Goal: Complete application form: Complete application form

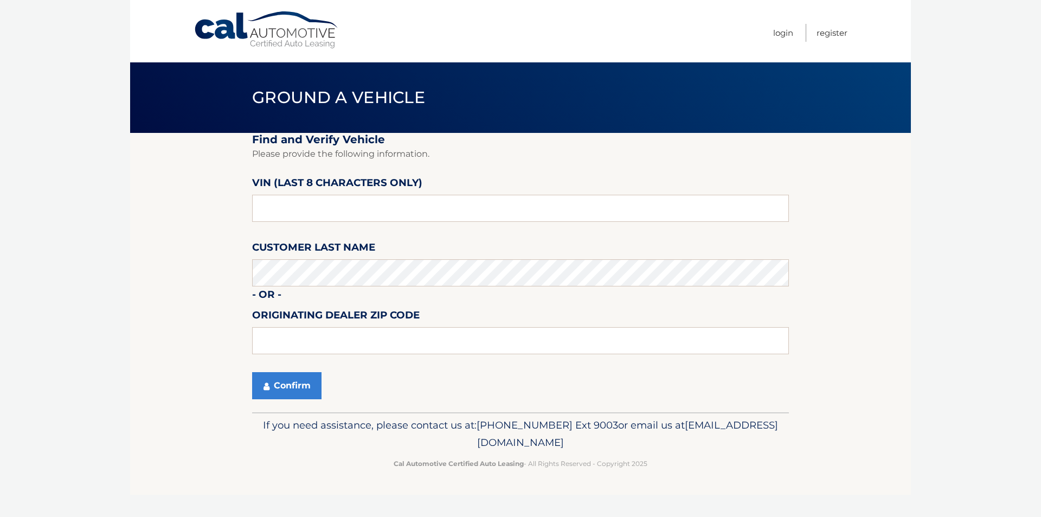
click at [421, 225] on fieldset "Find and Verify Vehicle Please provide the following information. VIN (last 8 c…" at bounding box center [520, 272] width 537 height 279
click at [424, 216] on input "text" at bounding box center [520, 208] width 537 height 27
type input "nd514552"
click at [297, 384] on button "Confirm" at bounding box center [286, 385] width 69 height 27
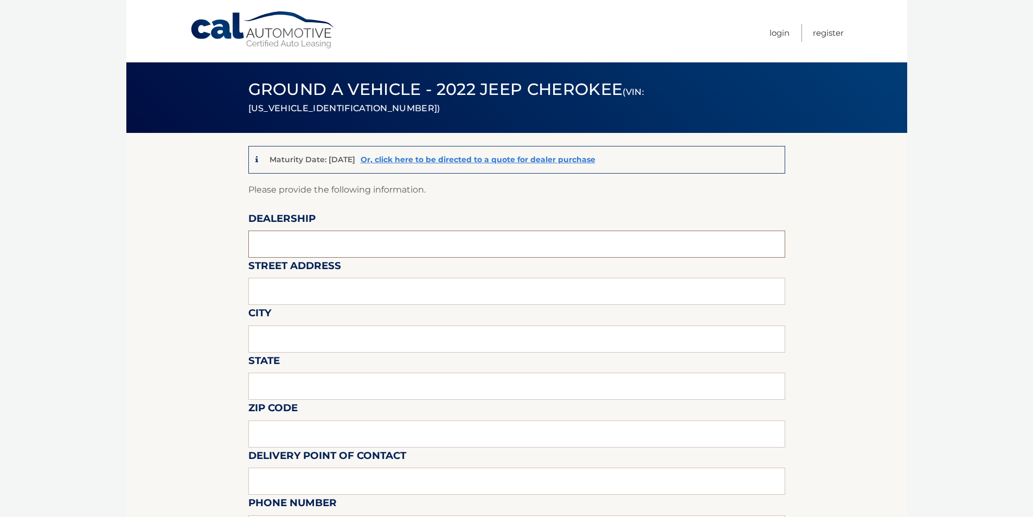
click at [386, 248] on input "text" at bounding box center [516, 243] width 537 height 27
type input "WEST HERR CHRYSLER DODGE JEEP RAM OF LOCKPORT"
click at [349, 293] on input "text" at bounding box center [516, 291] width 537 height 27
type input "6200 S TRANSIT ROAD"
click at [338, 341] on input "text" at bounding box center [516, 338] width 537 height 27
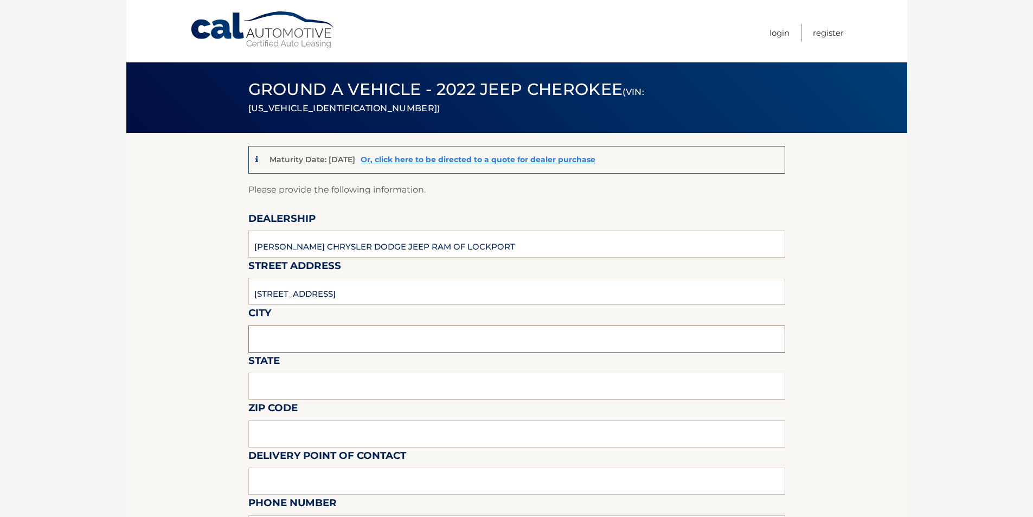
type input "LOCKPORT"
click at [320, 387] on input "text" at bounding box center [516, 386] width 537 height 27
type input "NEW YORK"
click at [319, 434] on input "text" at bounding box center [516, 433] width 537 height 27
type input "14094"
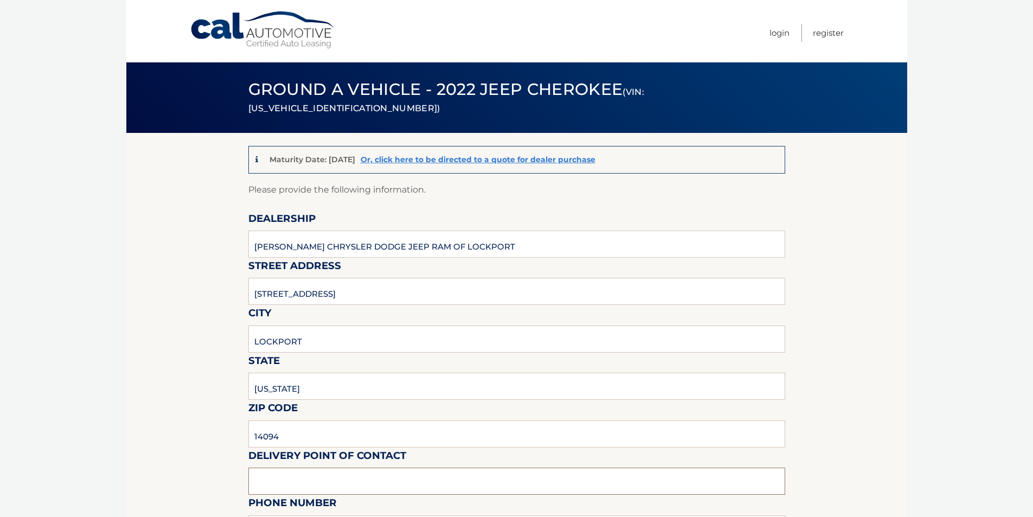
click at [319, 482] on input "text" at bounding box center [516, 480] width 537 height 27
type input "BRANDON ILECKI"
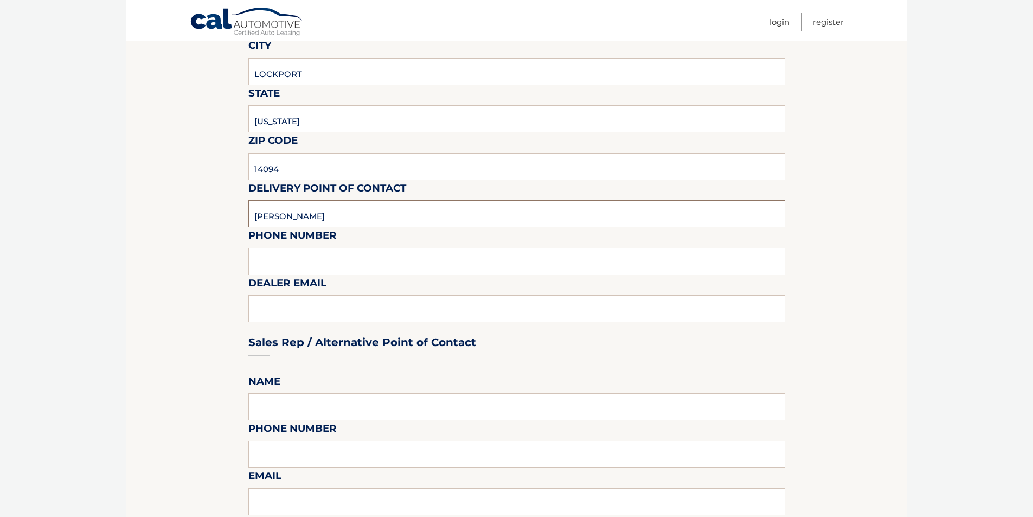
scroll to position [271, 0]
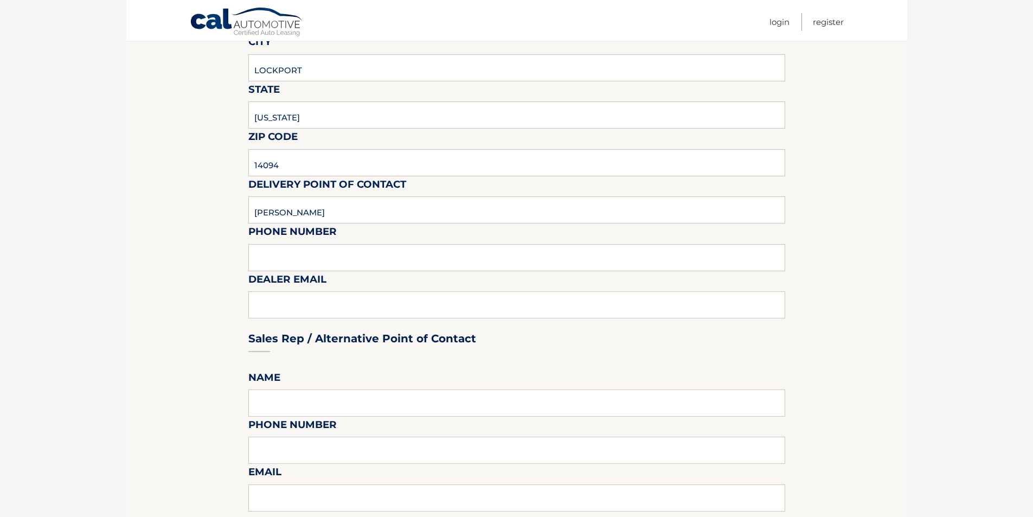
click at [318, 291] on label "Dealer Email" at bounding box center [287, 281] width 78 height 20
click at [310, 315] on div "Sales Rep / Alternative Point of Contact" at bounding box center [516, 318] width 537 height 76
click at [336, 262] on input "text" at bounding box center [516, 257] width 537 height 27
type input "7168030005"
click at [310, 405] on input "text" at bounding box center [516, 402] width 537 height 27
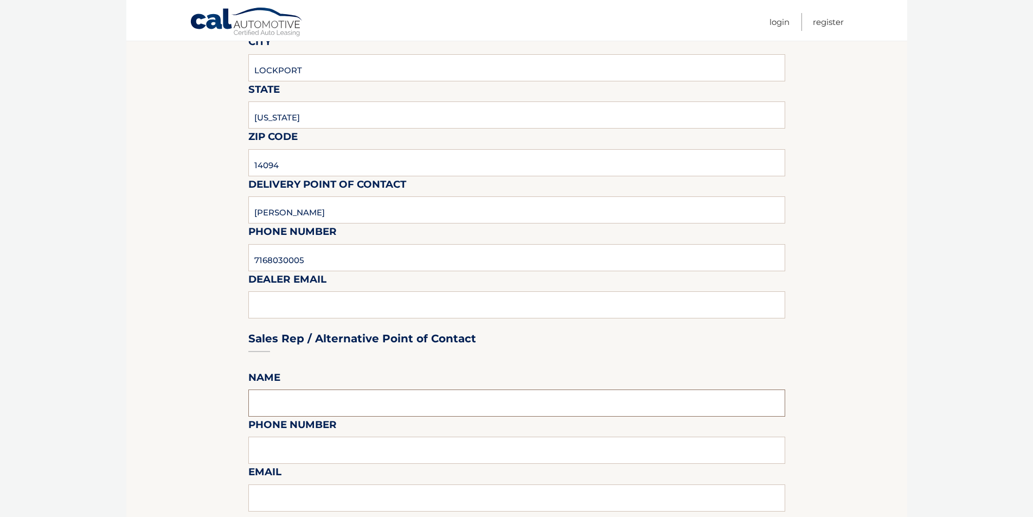
type input "ROB VIRTUOSO"
click at [305, 453] on input "text" at bounding box center [516, 450] width 537 height 27
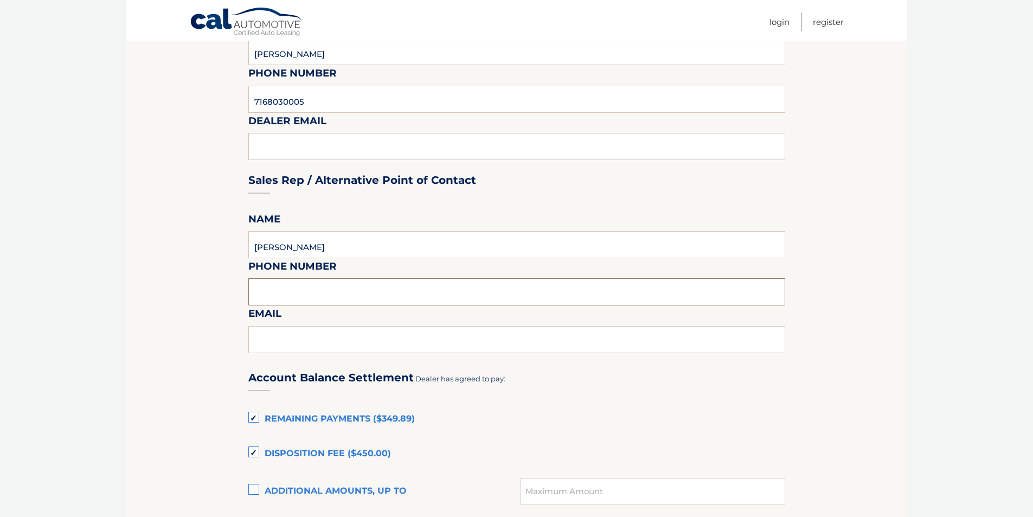
scroll to position [434, 0]
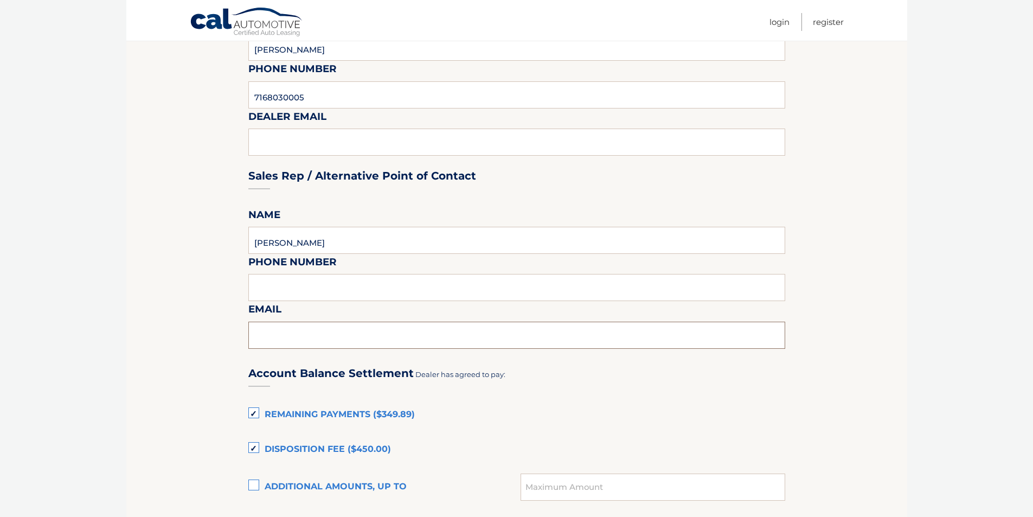
click at [306, 330] on input "text" at bounding box center [516, 335] width 537 height 27
type input "RVIRTUOSO@WESTHERR.COM"
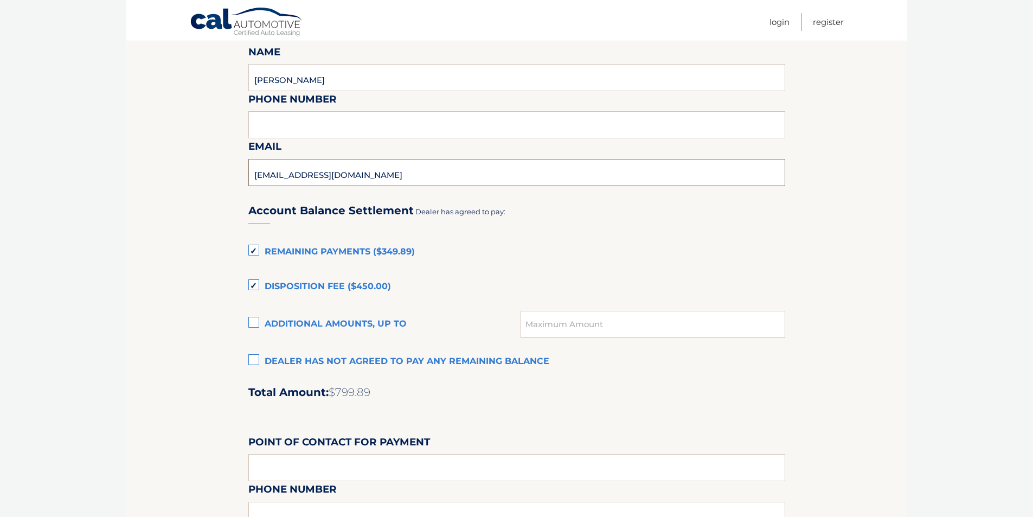
scroll to position [651, 0]
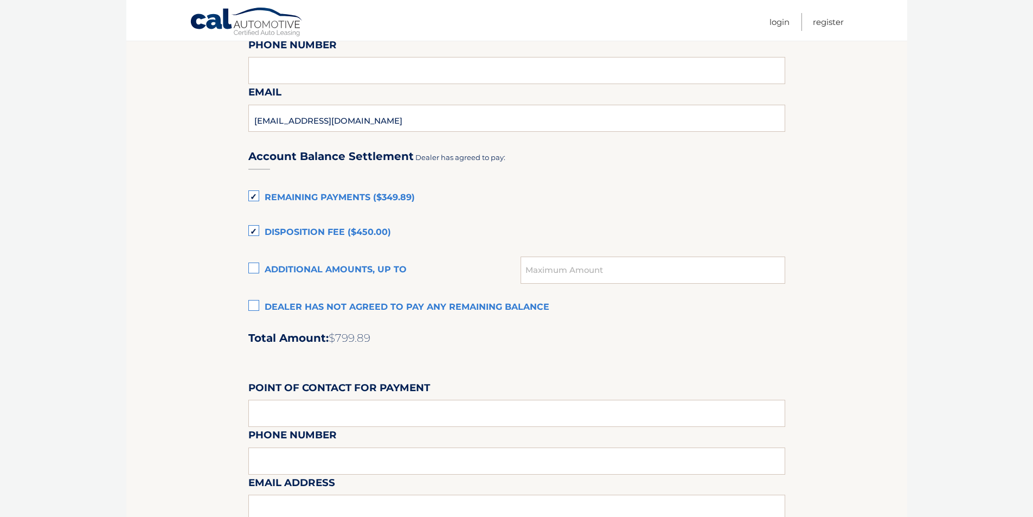
click at [477, 311] on label "Dealer has not agreed to pay any remaining balance" at bounding box center [516, 308] width 537 height 22
click at [0, 0] on input "Dealer has not agreed to pay any remaining balance" at bounding box center [0, 0] width 0 height 0
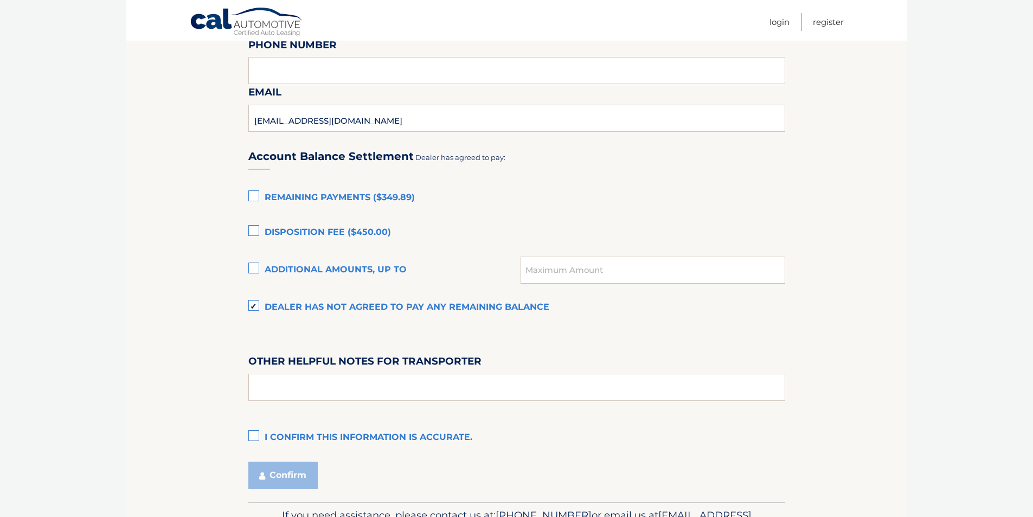
click at [290, 271] on label "Additional amounts, up to" at bounding box center [384, 270] width 273 height 22
click at [0, 0] on input "Additional amounts, up to" at bounding box center [0, 0] width 0 height 0
click at [309, 233] on label "Disposition Fee ($450.00)" at bounding box center [516, 233] width 537 height 22
click at [0, 0] on input "Disposition Fee ($450.00)" at bounding box center [0, 0] width 0 height 0
click at [318, 197] on label "Remaining Payments ($349.89)" at bounding box center [516, 198] width 537 height 22
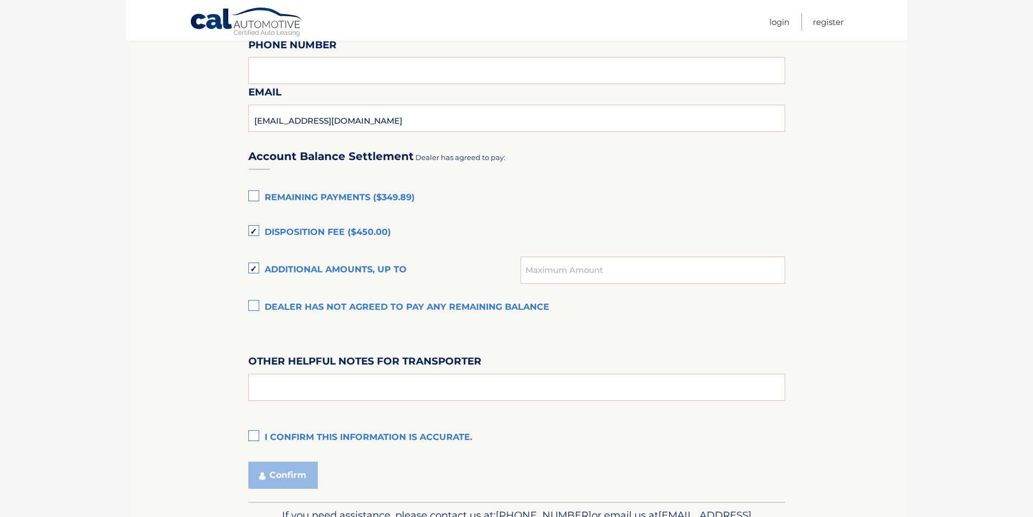
click at [0, 0] on input "Remaining Payments ($349.89)" at bounding box center [0, 0] width 0 height 0
click at [358, 273] on label "Additional amounts, up to" at bounding box center [384, 270] width 273 height 22
click at [0, 0] on input "Additional amounts, up to" at bounding box center [0, 0] width 0 height 0
click at [357, 302] on label "Dealer has not agreed to pay any remaining balance" at bounding box center [516, 308] width 537 height 22
click at [0, 0] on input "Dealer has not agreed to pay any remaining balance" at bounding box center [0, 0] width 0 height 0
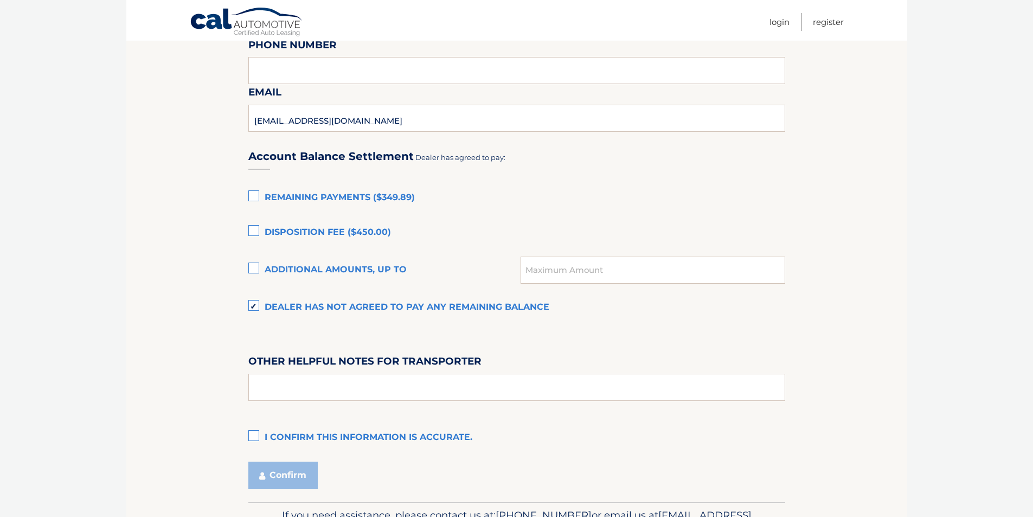
drag, startPoint x: 313, startPoint y: 231, endPoint x: 318, endPoint y: 212, distance: 20.1
click at [314, 227] on label "Disposition Fee ($450.00)" at bounding box center [516, 233] width 537 height 22
click at [321, 207] on label "Remaining Payments ($349.89)" at bounding box center [516, 198] width 537 height 22
click at [0, 0] on input "Remaining Payments ($349.89)" at bounding box center [0, 0] width 0 height 0
click at [336, 230] on label "Disposition Fee ($450.00)" at bounding box center [516, 233] width 537 height 22
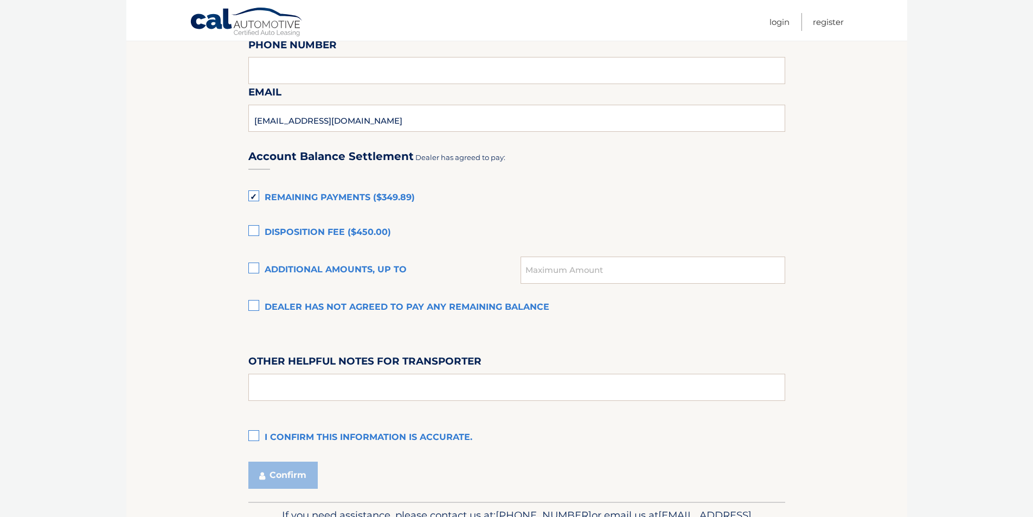
click at [0, 0] on input "Disposition Fee ($450.00)" at bounding box center [0, 0] width 0 height 0
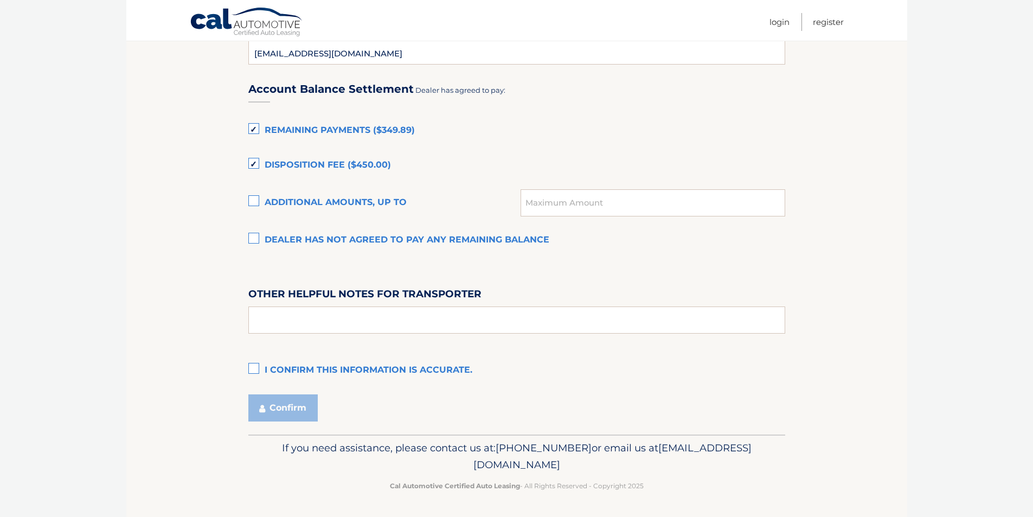
click at [392, 368] on label "I confirm this information is accurate." at bounding box center [516, 371] width 537 height 22
click at [0, 0] on input "I confirm this information is accurate." at bounding box center [0, 0] width 0 height 0
click at [427, 309] on input "text" at bounding box center [516, 319] width 537 height 27
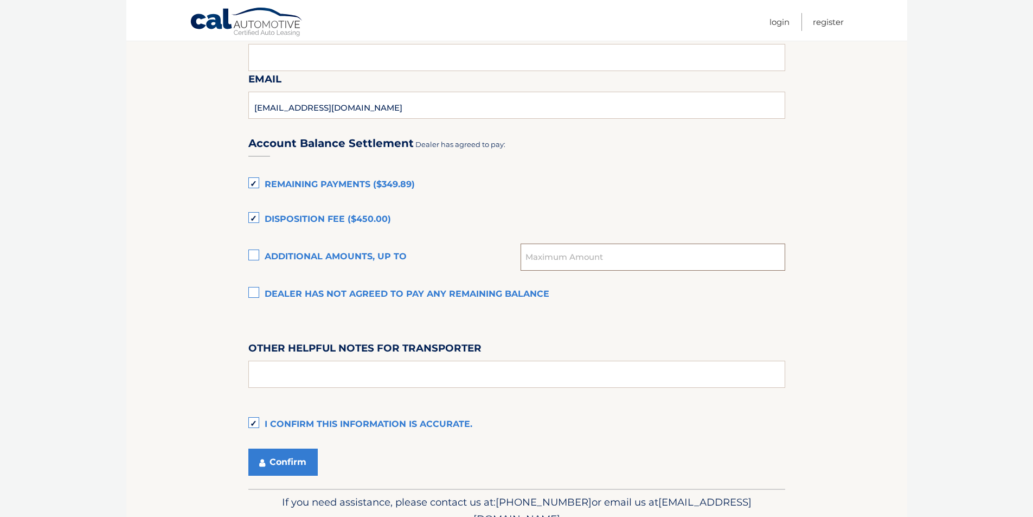
click at [698, 253] on input "text" at bounding box center [653, 257] width 264 height 27
click at [571, 257] on input "text" at bounding box center [653, 257] width 264 height 27
type input "2"
click at [292, 260] on label "Additional amounts, up to" at bounding box center [384, 257] width 273 height 22
click at [0, 0] on input "Additional amounts, up to" at bounding box center [0, 0] width 0 height 0
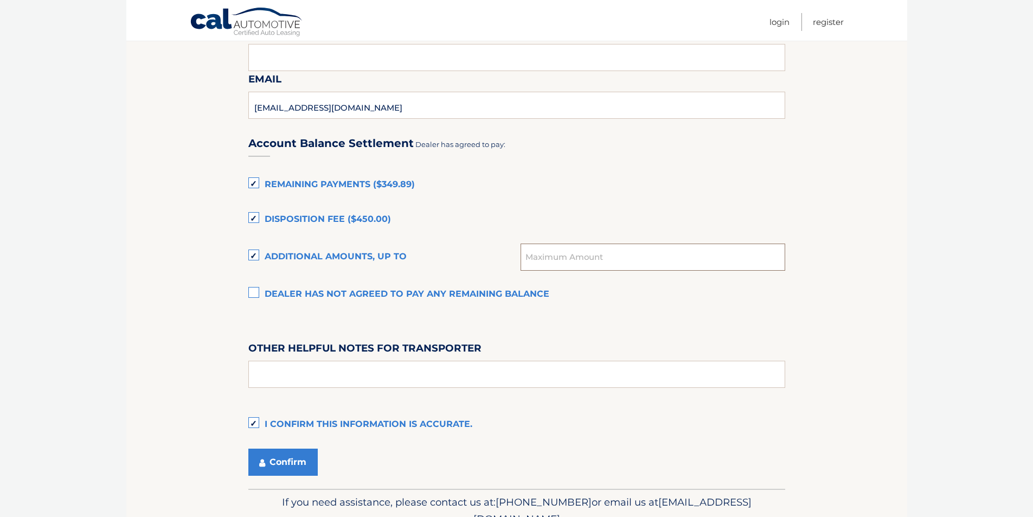
click at [569, 250] on input "text" at bounding box center [653, 257] width 264 height 27
type input "280.49"
click at [527, 191] on label "Remaining Payments ($349.89)" at bounding box center [516, 185] width 537 height 22
click at [0, 0] on input "Remaining Payments ($349.89)" at bounding box center [0, 0] width 0 height 0
click at [347, 190] on label "Remaining Payments ($349.89)" at bounding box center [516, 185] width 537 height 22
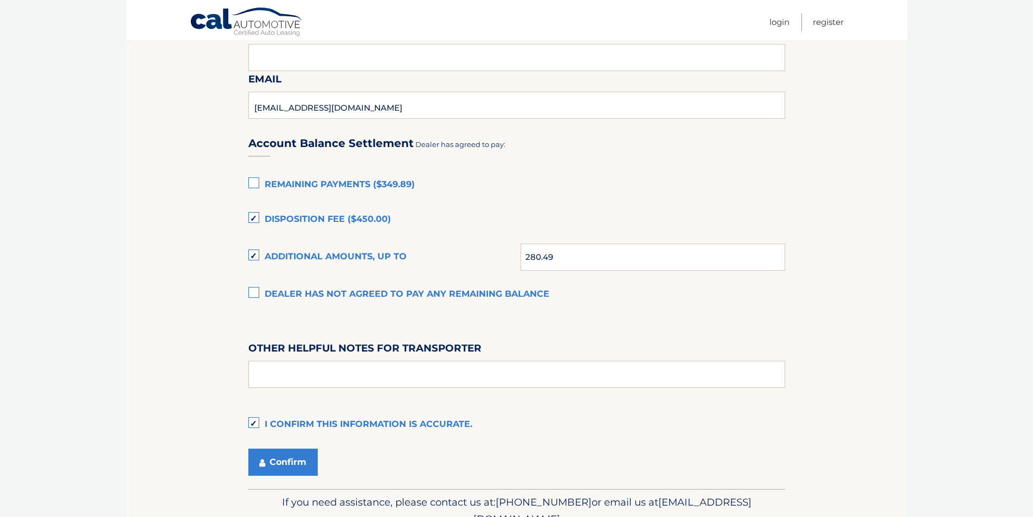
click at [0, 0] on input "Remaining Payments ($349.89)" at bounding box center [0, 0] width 0 height 0
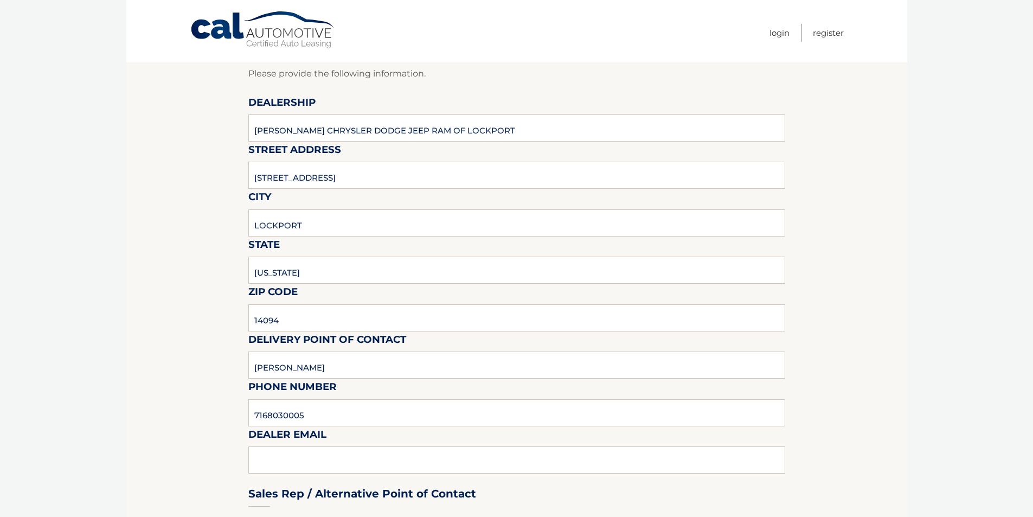
scroll to position [13, 0]
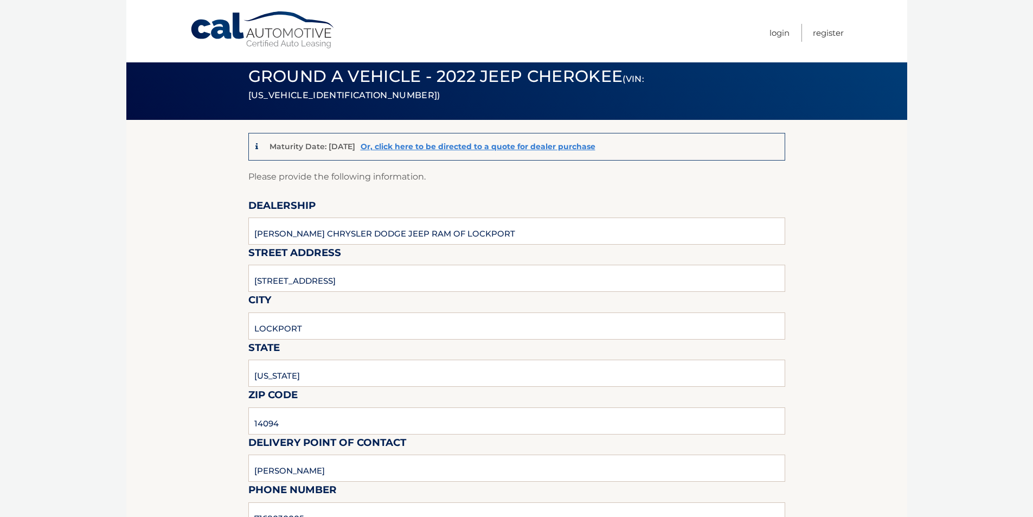
click at [644, 84] on small "(VIN: 1C4PJMDX7ND514552)" at bounding box center [446, 87] width 396 height 27
copy small "1C4PJMDX7ND514552"
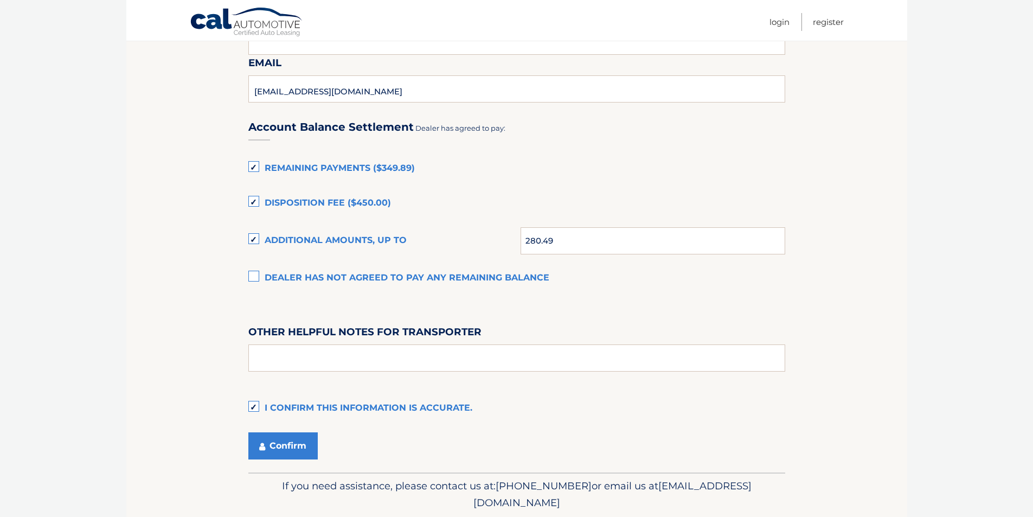
scroll to position [718, 0]
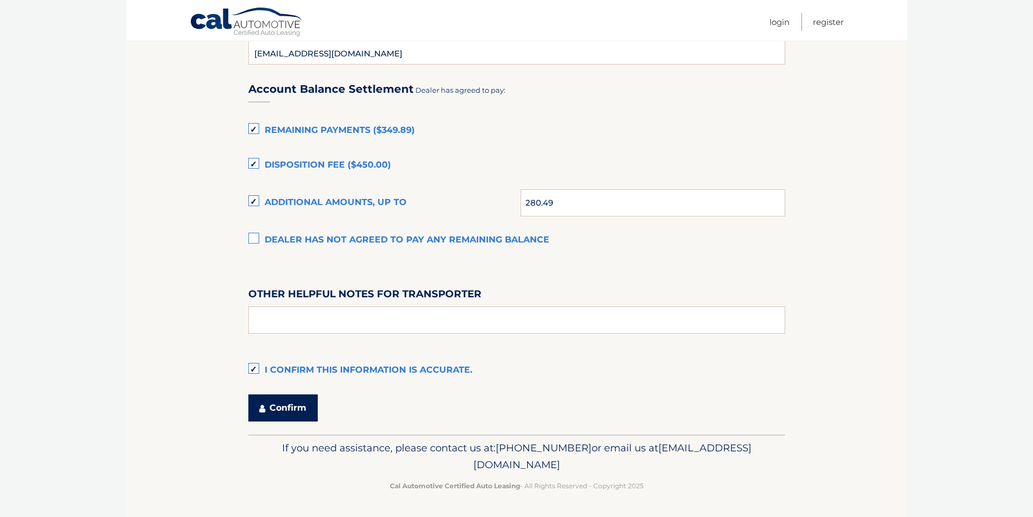
click at [290, 411] on button "Confirm" at bounding box center [282, 407] width 69 height 27
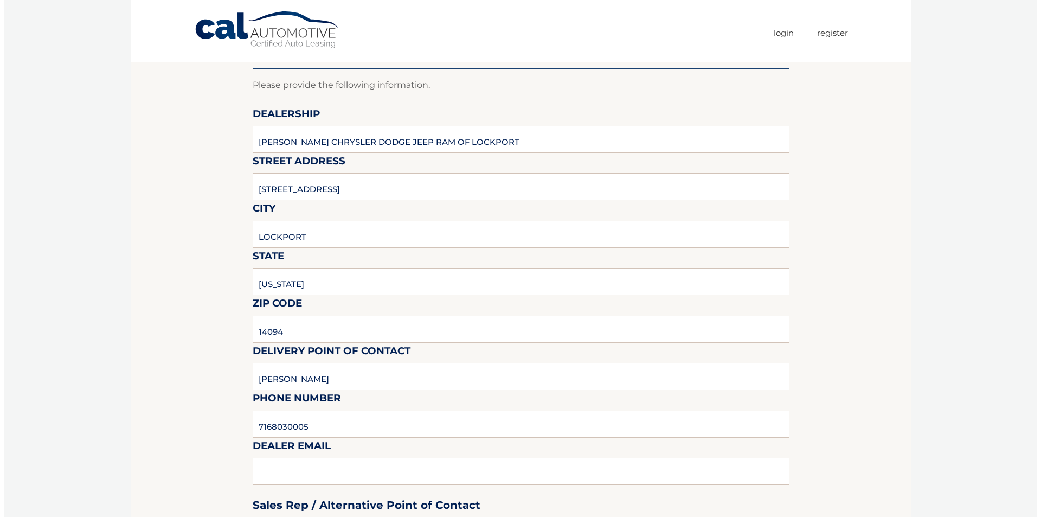
scroll to position [0, 0]
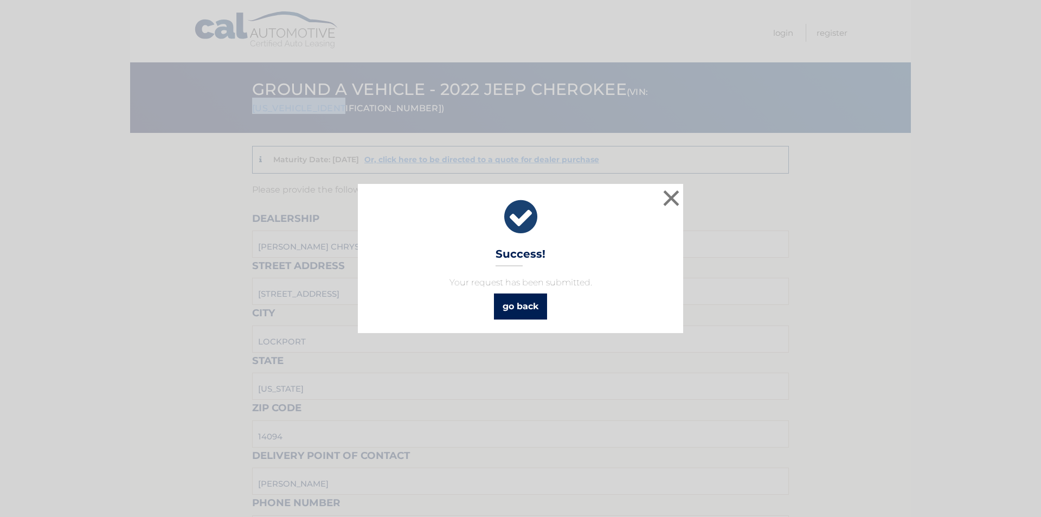
click at [526, 311] on link "go back" at bounding box center [520, 306] width 53 height 26
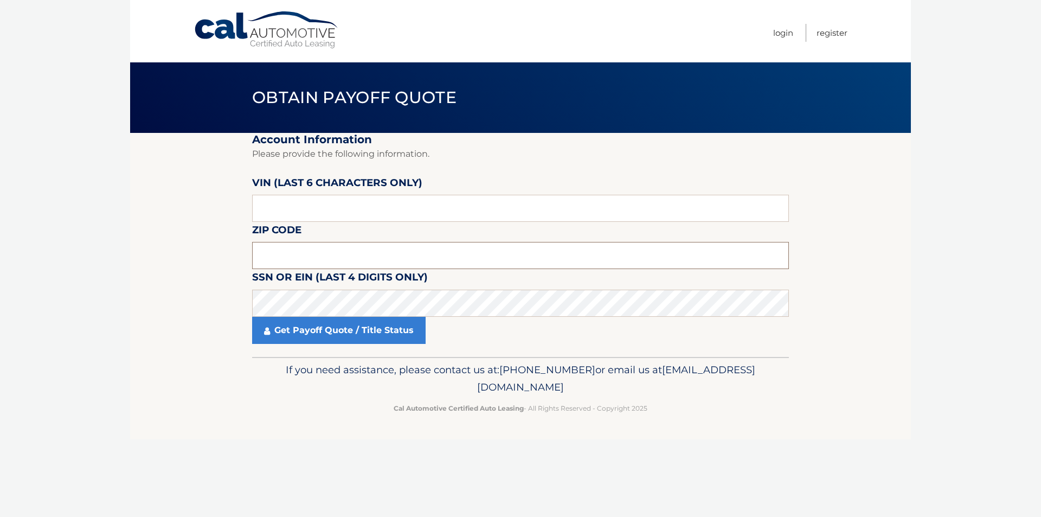
click at [304, 260] on input "text" at bounding box center [520, 255] width 537 height 27
type input "14094"
click at [358, 223] on fieldset "Account Information Please provide the following information. VIN (last 6 chara…" at bounding box center [520, 245] width 537 height 224
click at [370, 208] on input "text" at bounding box center [520, 208] width 537 height 27
type input "150462"
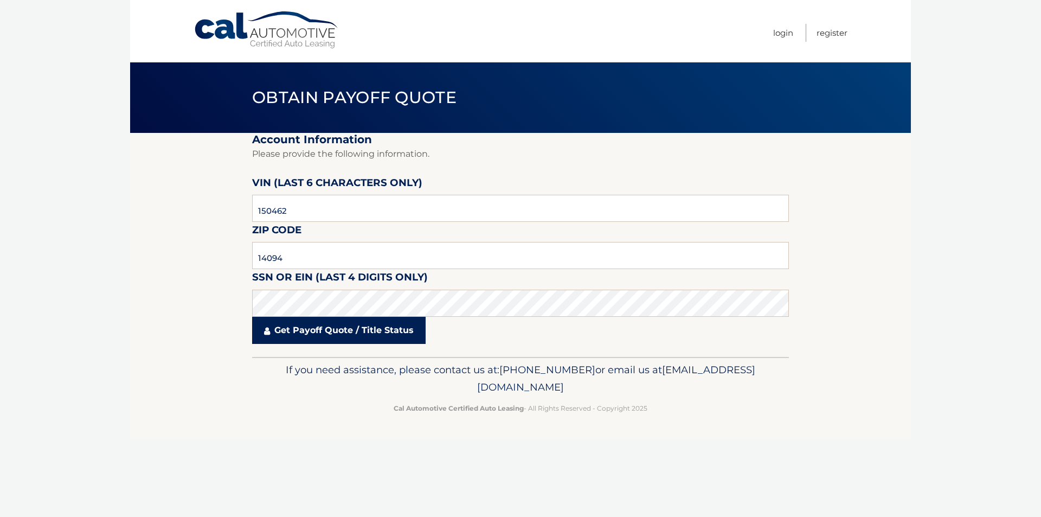
click at [317, 326] on link "Get Payoff Quote / Title Status" at bounding box center [339, 330] width 174 height 27
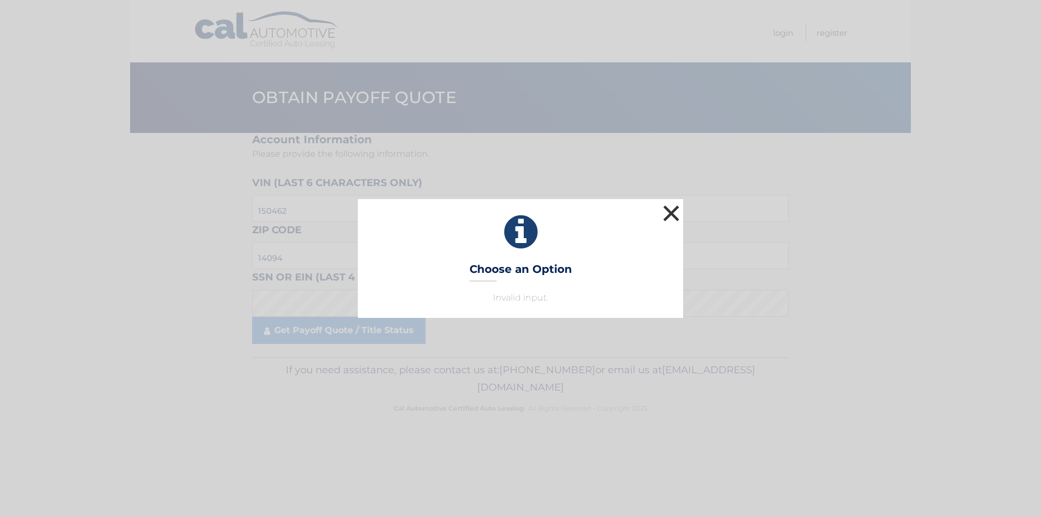
click at [671, 217] on button "×" at bounding box center [672, 213] width 22 height 22
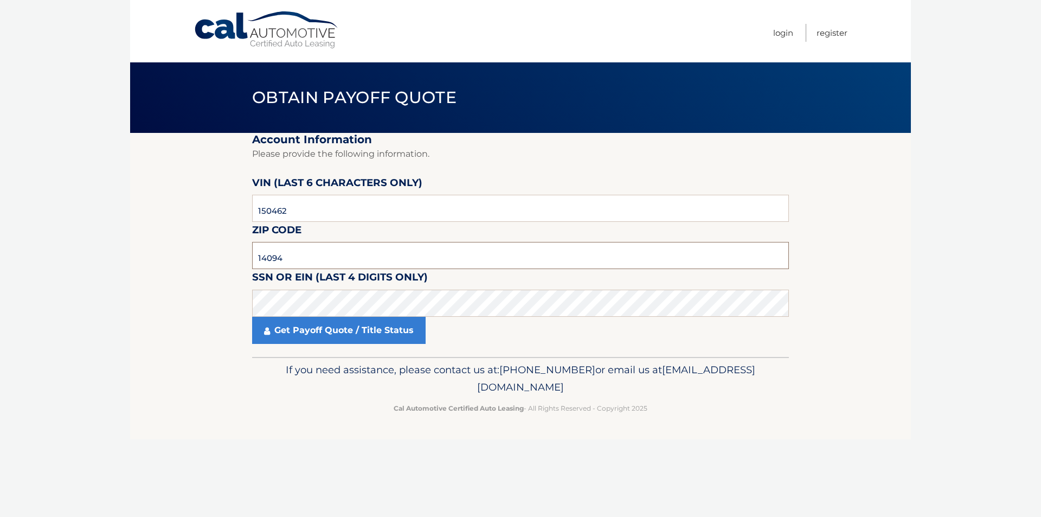
click at [356, 258] on input "14094" at bounding box center [520, 255] width 537 height 27
type input "1"
click at [449, 267] on input "14" at bounding box center [520, 255] width 537 height 27
type input "14304"
click at [356, 337] on link "Get Payoff Quote / Title Status" at bounding box center [339, 330] width 174 height 27
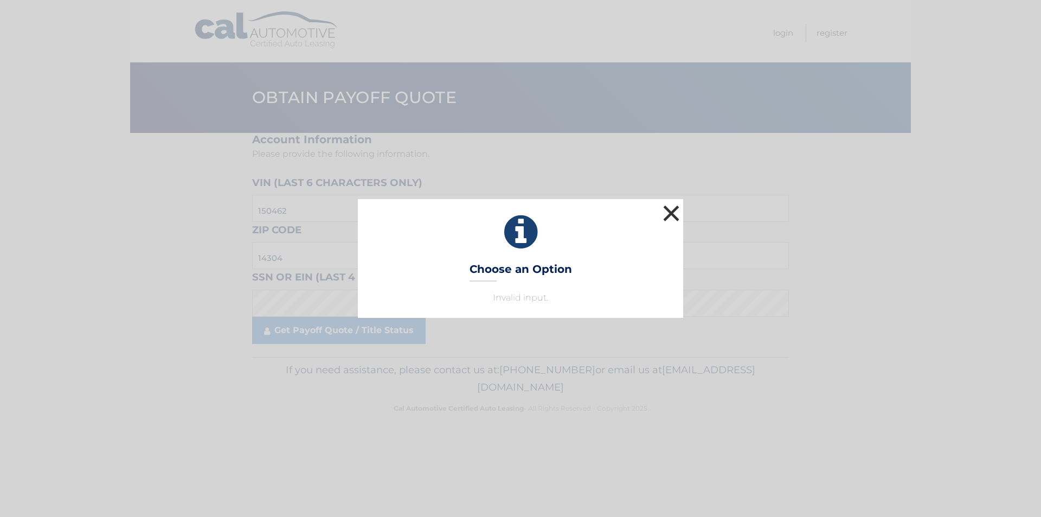
click at [667, 215] on button "×" at bounding box center [672, 213] width 22 height 22
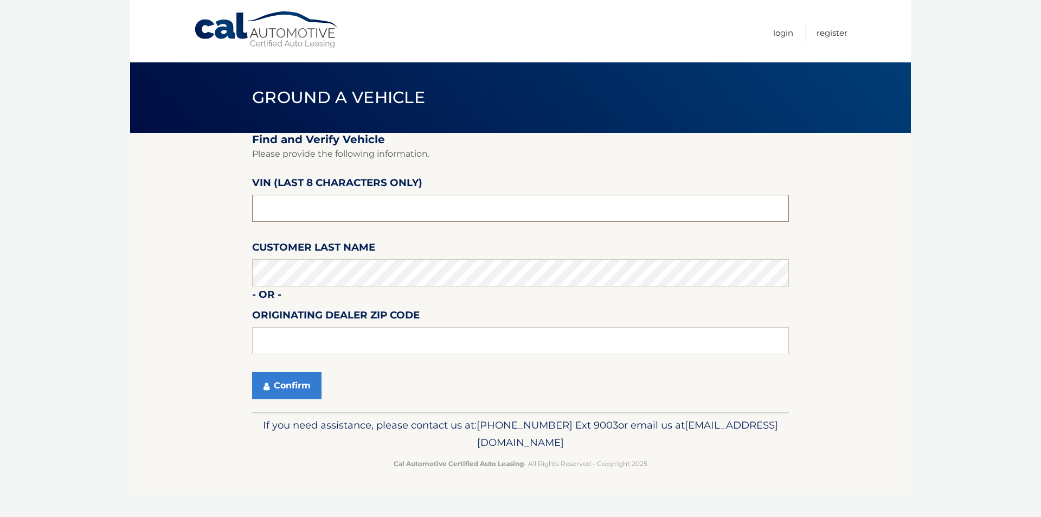
click at [391, 212] on input "text" at bounding box center [520, 208] width 537 height 27
click at [385, 210] on input "text" at bounding box center [520, 208] width 537 height 27
type input "NS150462"
click at [264, 382] on icon "submit" at bounding box center [267, 386] width 6 height 9
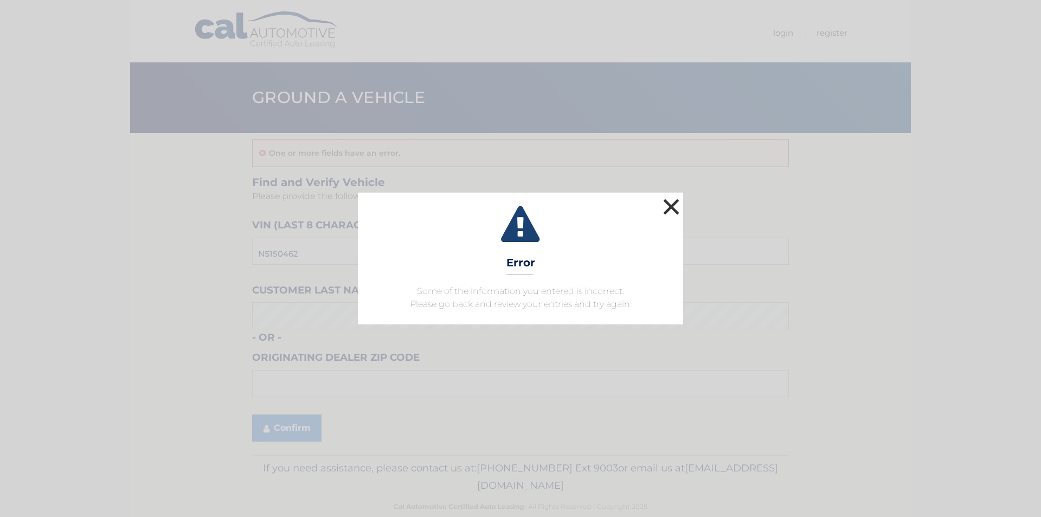
drag, startPoint x: 667, startPoint y: 191, endPoint x: 665, endPoint y: 198, distance: 6.7
click at [666, 196] on button "×" at bounding box center [672, 207] width 22 height 22
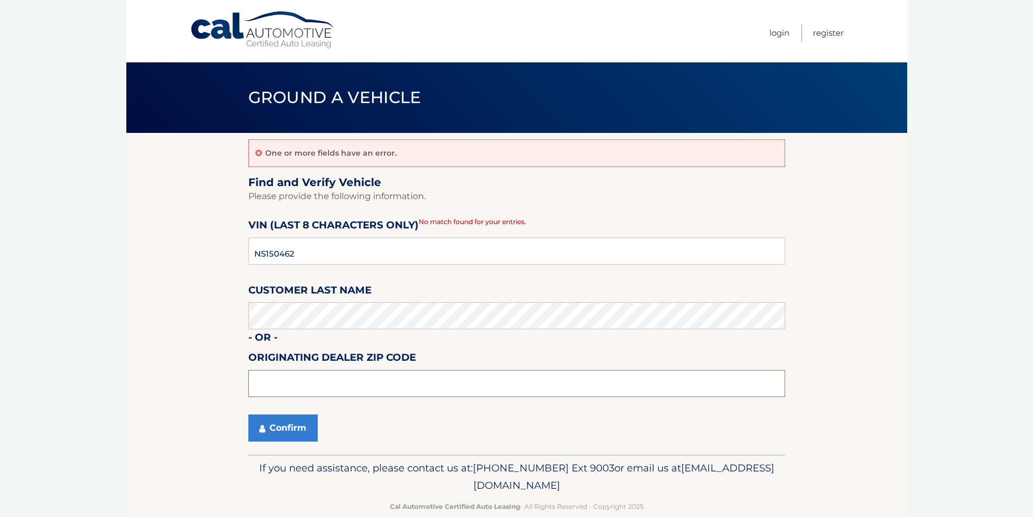
click at [344, 376] on input "text" at bounding box center [516, 383] width 537 height 27
type input "0"
click at [382, 388] on input "0" at bounding box center [516, 383] width 537 height 27
click at [293, 430] on button "Confirm" at bounding box center [282, 427] width 69 height 27
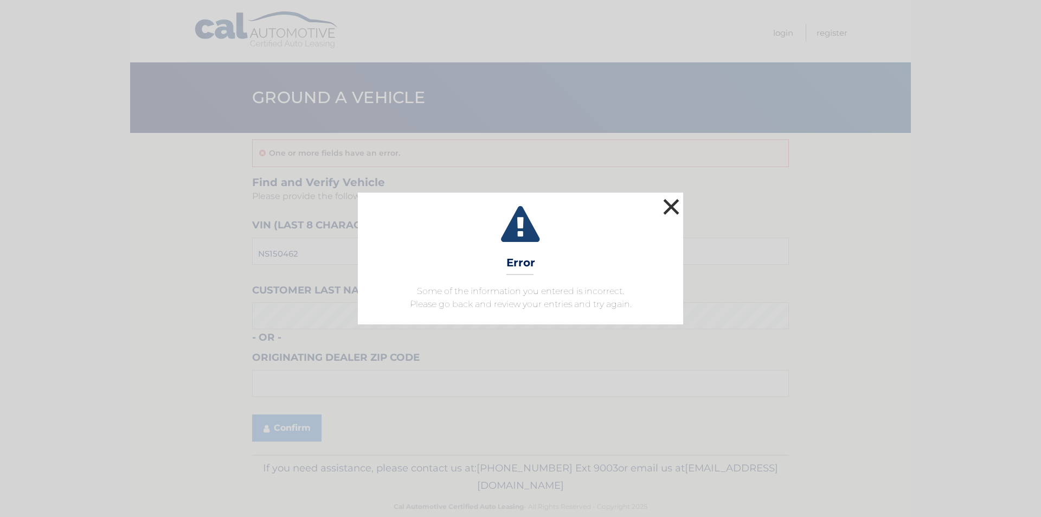
click at [675, 210] on button "×" at bounding box center [672, 207] width 22 height 22
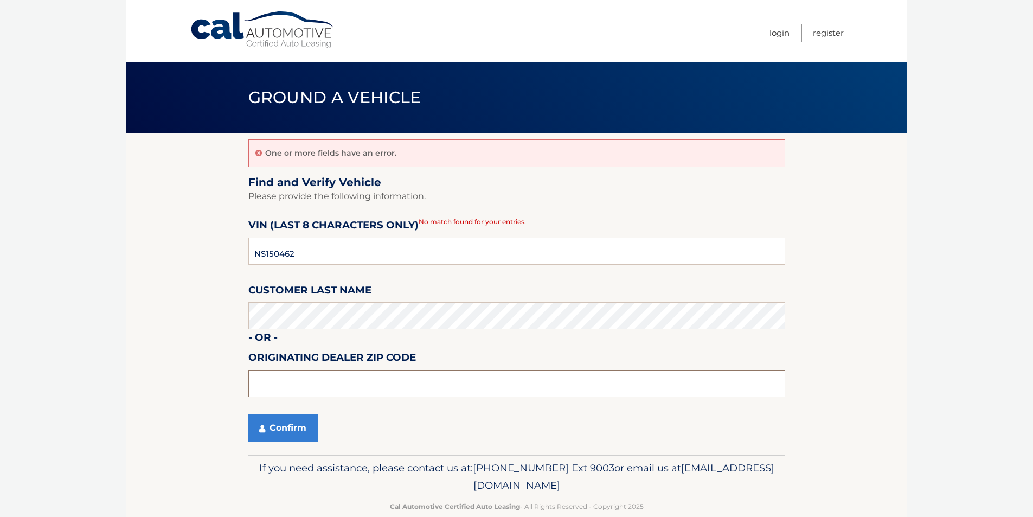
click at [310, 389] on input "text" at bounding box center [516, 383] width 537 height 27
type input "14094"
click at [268, 419] on button "Confirm" at bounding box center [282, 427] width 69 height 27
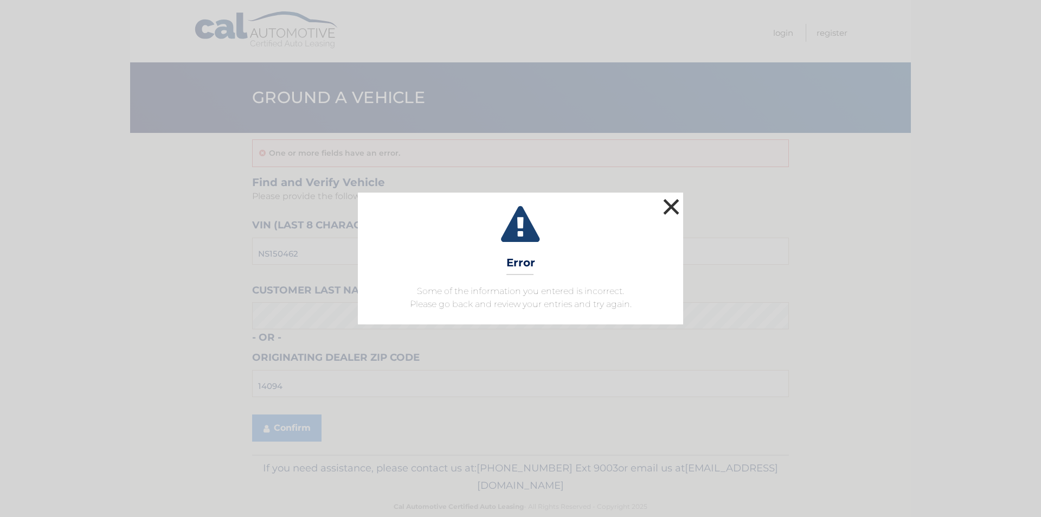
click at [675, 206] on button "×" at bounding box center [672, 207] width 22 height 22
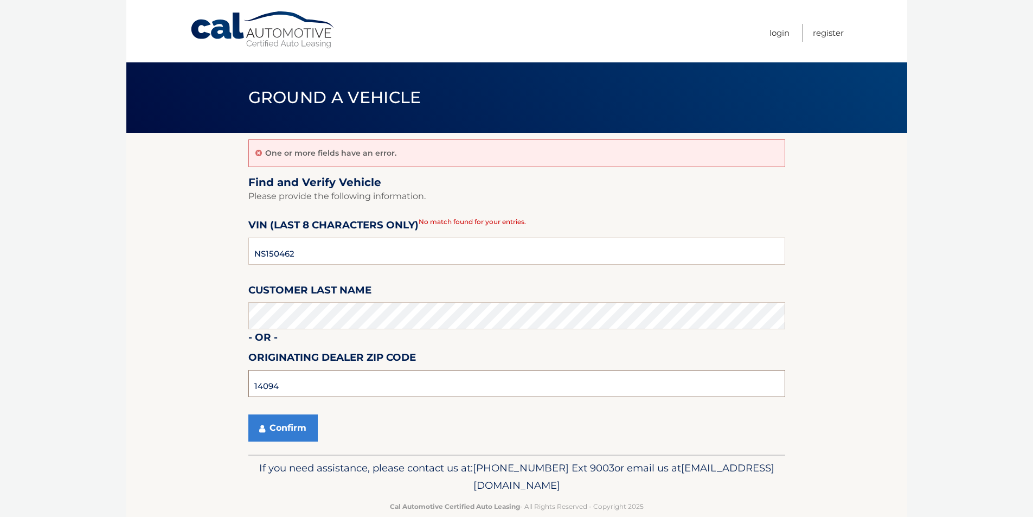
click at [351, 383] on input "14094" at bounding box center [516, 383] width 537 height 27
type input "14304"
click at [266, 427] on button "Confirm" at bounding box center [282, 427] width 69 height 27
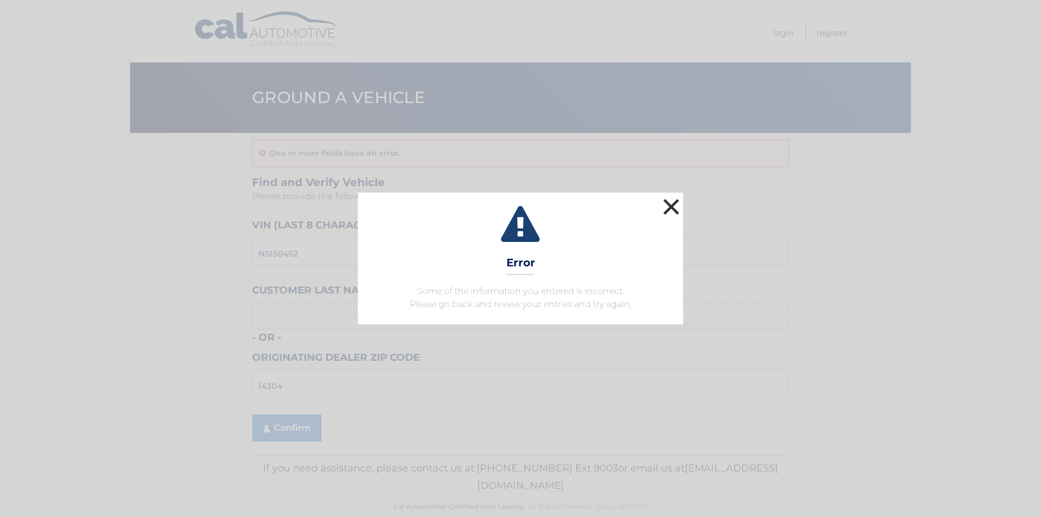
click at [674, 207] on button "×" at bounding box center [672, 207] width 22 height 22
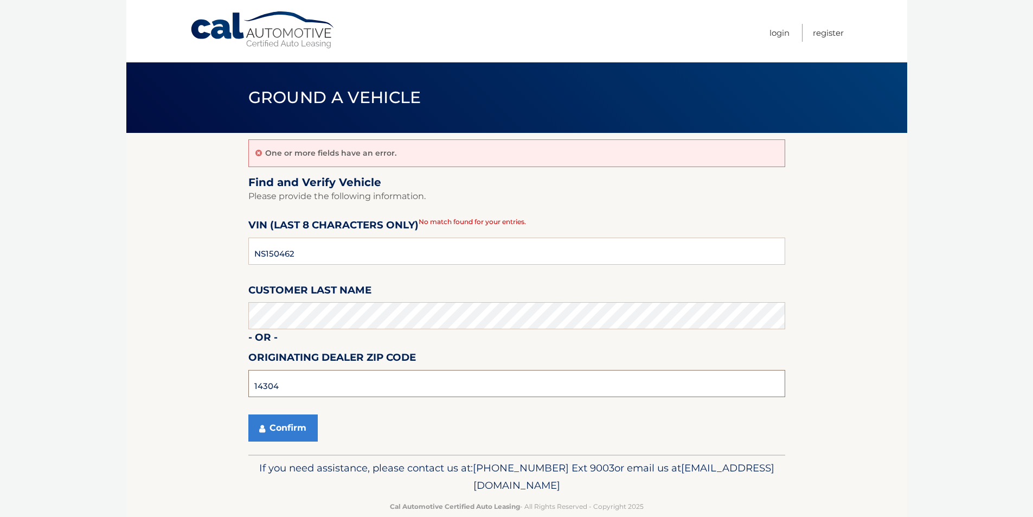
click at [381, 383] on input "14304" at bounding box center [516, 383] width 537 height 27
type input "14221"
click at [287, 437] on button "Confirm" at bounding box center [282, 427] width 69 height 27
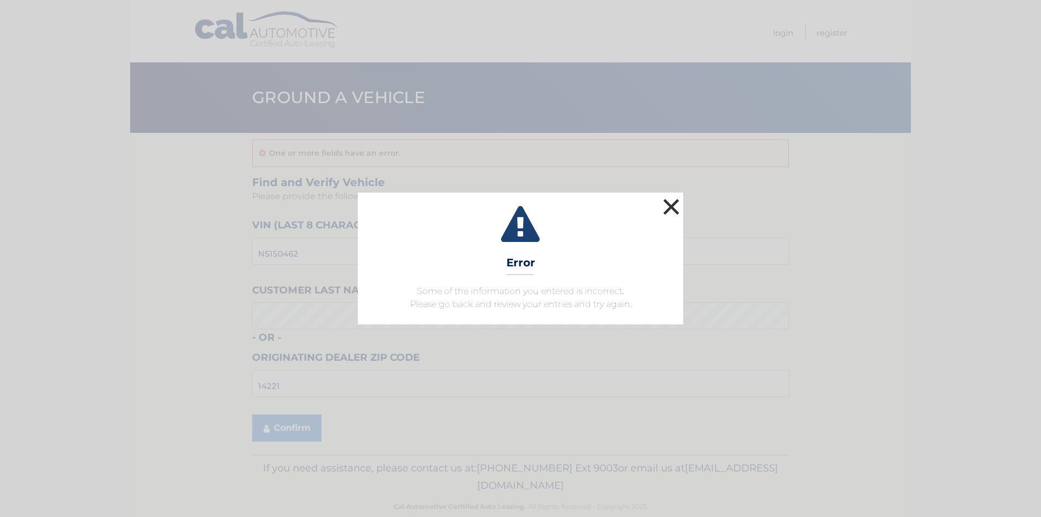
click at [677, 208] on button "×" at bounding box center [672, 207] width 22 height 22
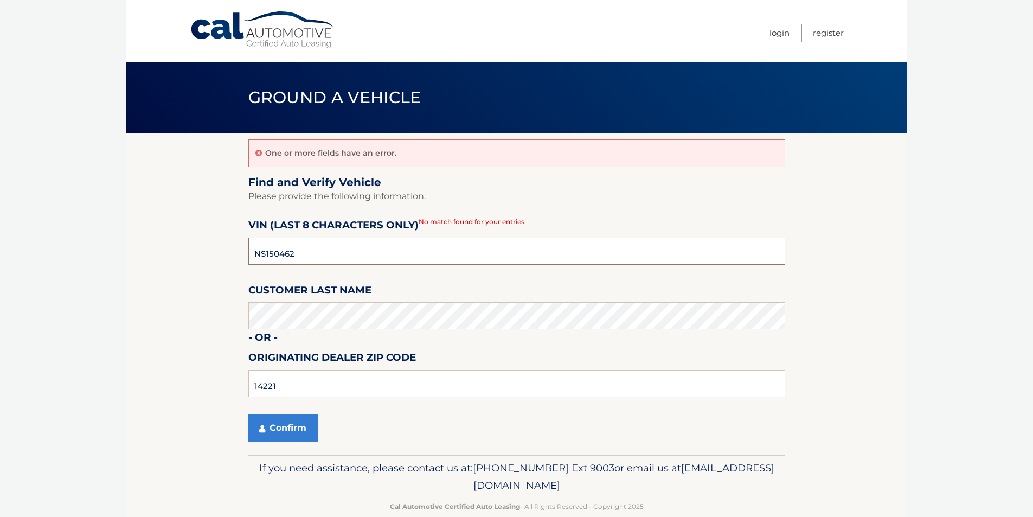
click at [381, 255] on input "NS150462" at bounding box center [516, 251] width 537 height 27
click at [315, 383] on input "14221" at bounding box center [516, 383] width 537 height 27
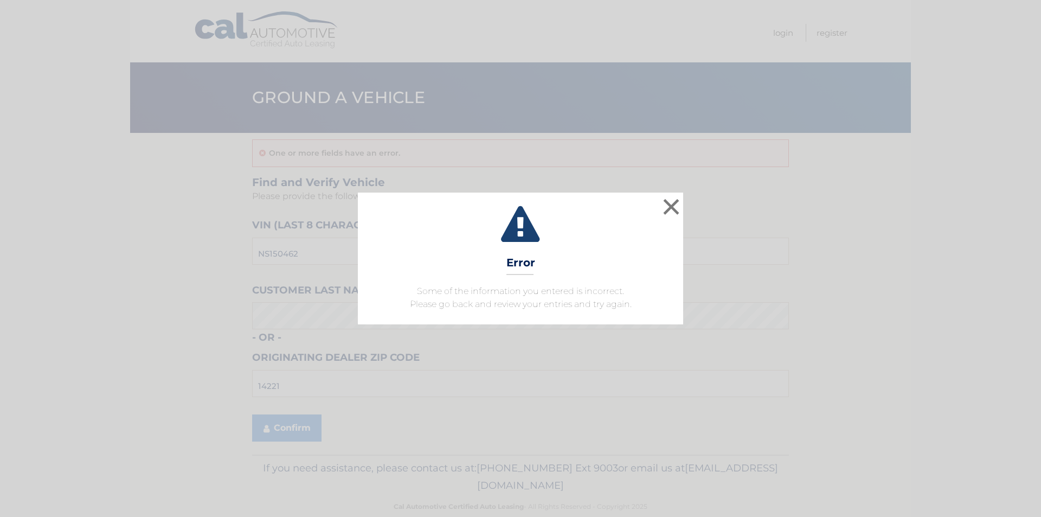
scroll to position [0, 4]
click at [671, 202] on button "×" at bounding box center [672, 207] width 22 height 22
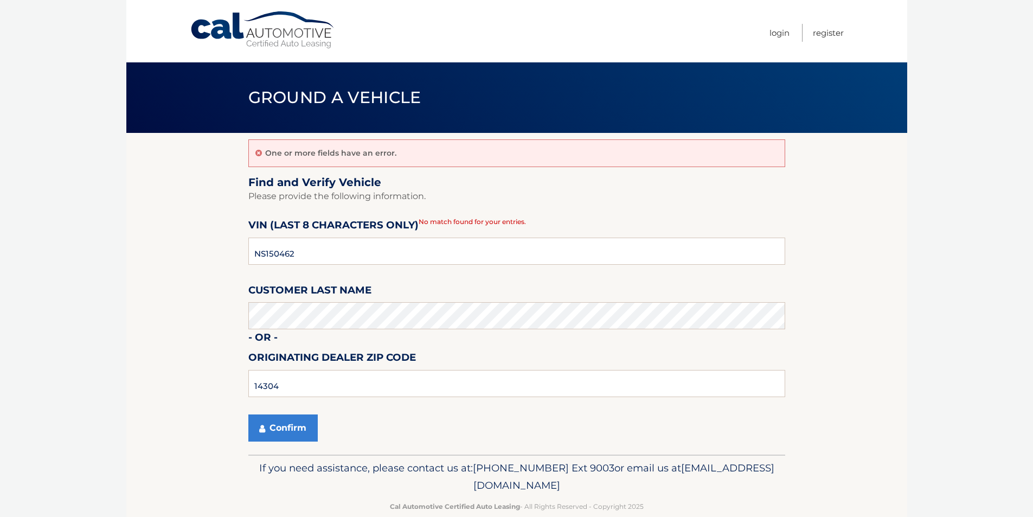
click at [286, 38] on link "Cal Automotive" at bounding box center [263, 30] width 146 height 39
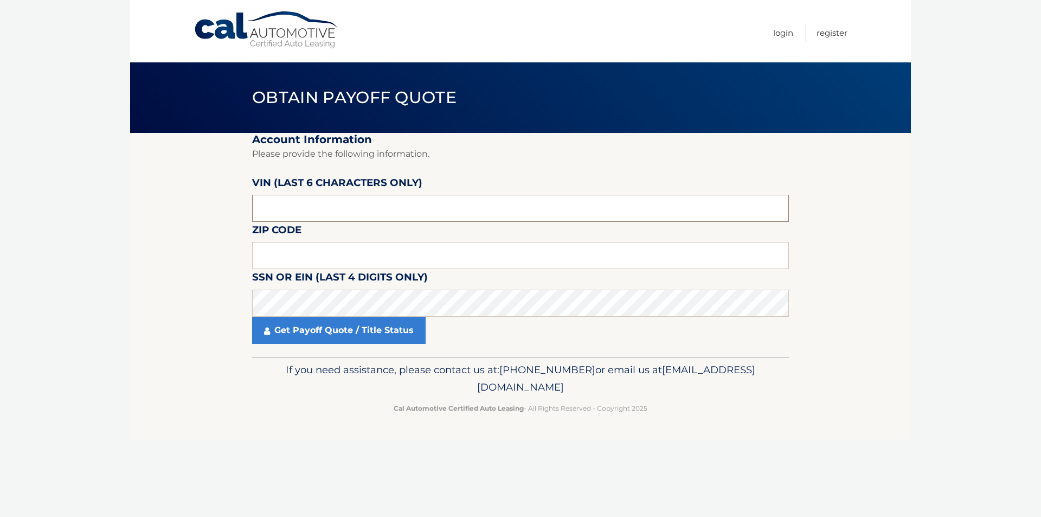
click at [312, 212] on input "text" at bounding box center [520, 208] width 537 height 27
type input "150462"
click at [304, 262] on input "text" at bounding box center [520, 255] width 537 height 27
click at [342, 265] on input "text" at bounding box center [520, 255] width 537 height 27
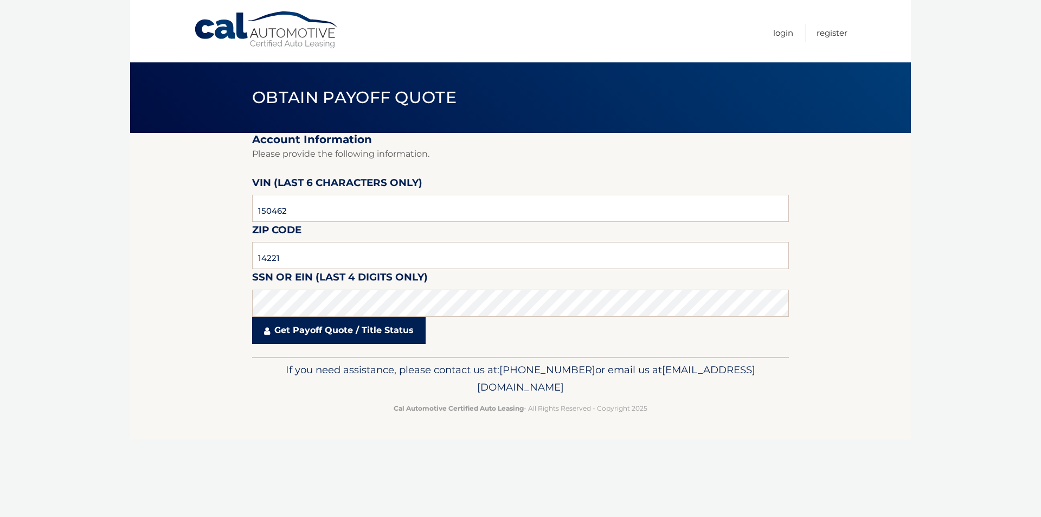
click at [303, 332] on link "Get Payoff Quote / Title Status" at bounding box center [339, 330] width 174 height 27
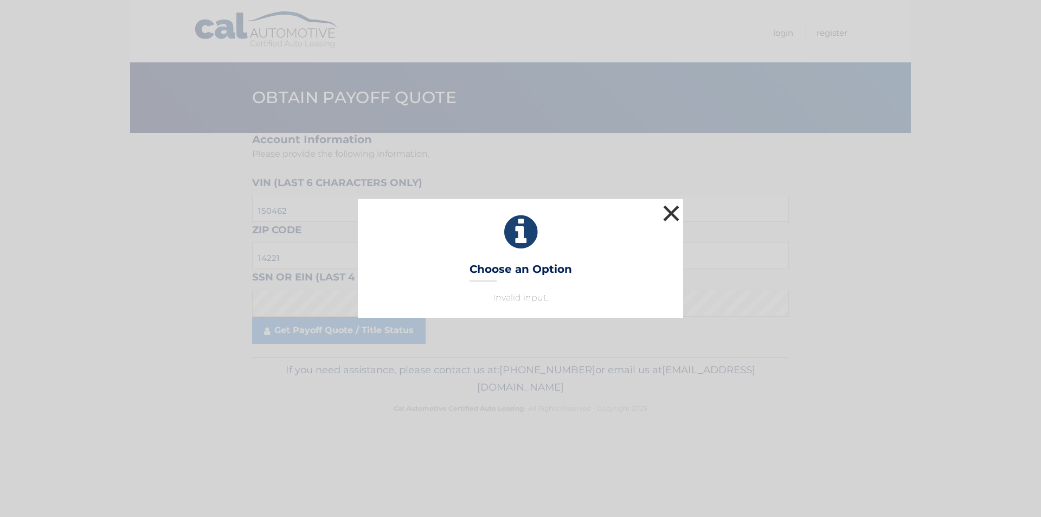
click at [671, 215] on button "×" at bounding box center [672, 213] width 22 height 22
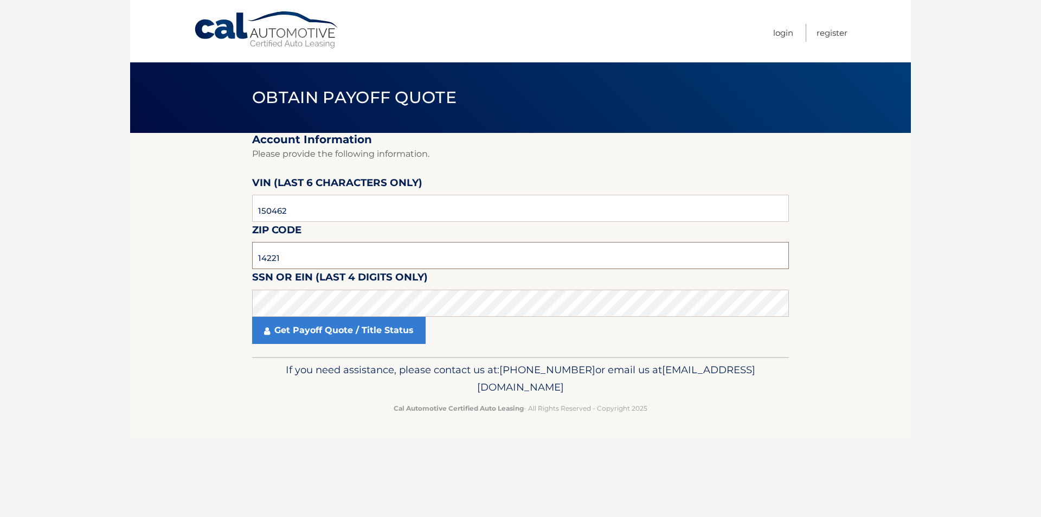
click at [407, 259] on input "14221" at bounding box center [520, 255] width 537 height 27
click at [338, 328] on link "Get Payoff Quote / Title Status" at bounding box center [339, 330] width 174 height 27
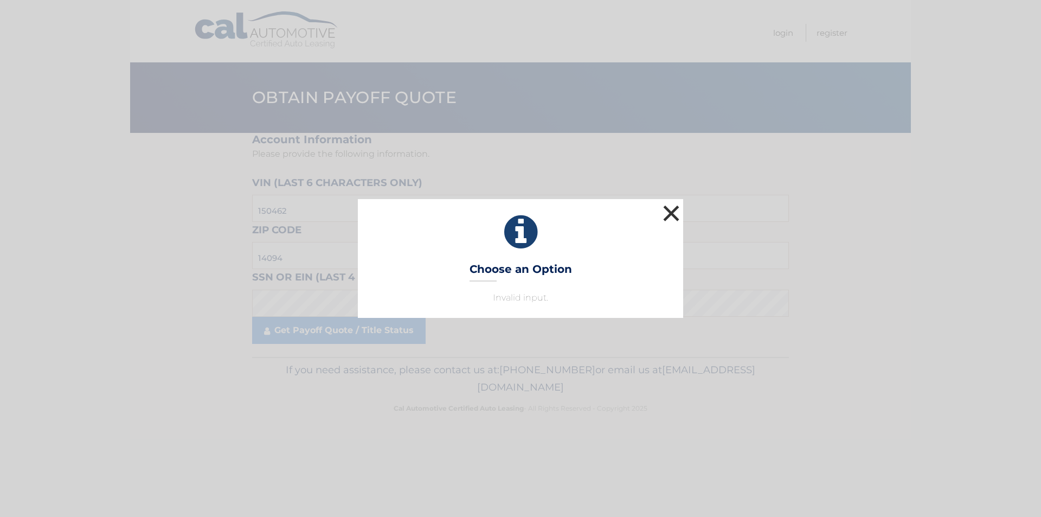
click at [662, 214] on button "×" at bounding box center [672, 213] width 22 height 22
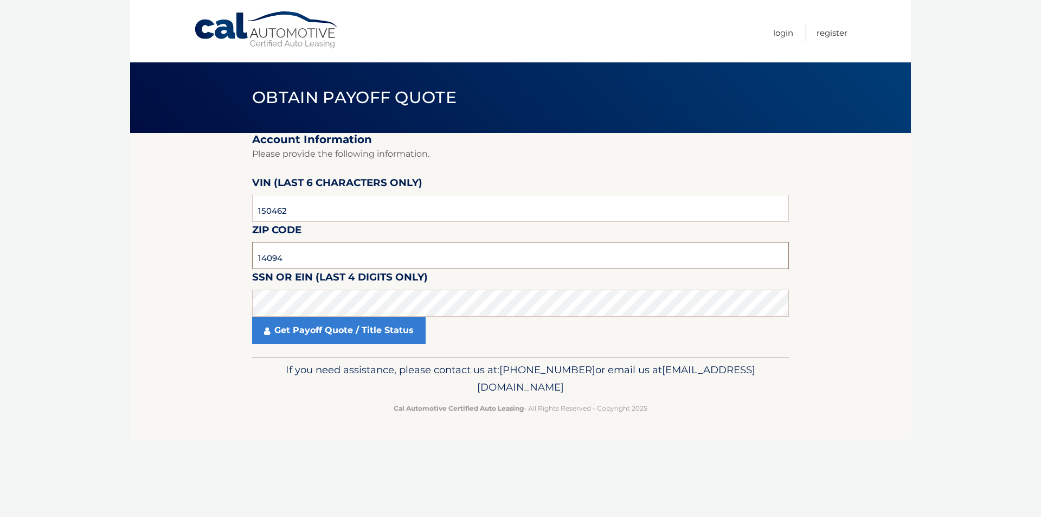
click at [434, 252] on input "14094" at bounding box center [520, 255] width 537 height 27
click at [364, 331] on link "Get Payoff Quote / Title Status" at bounding box center [339, 330] width 174 height 27
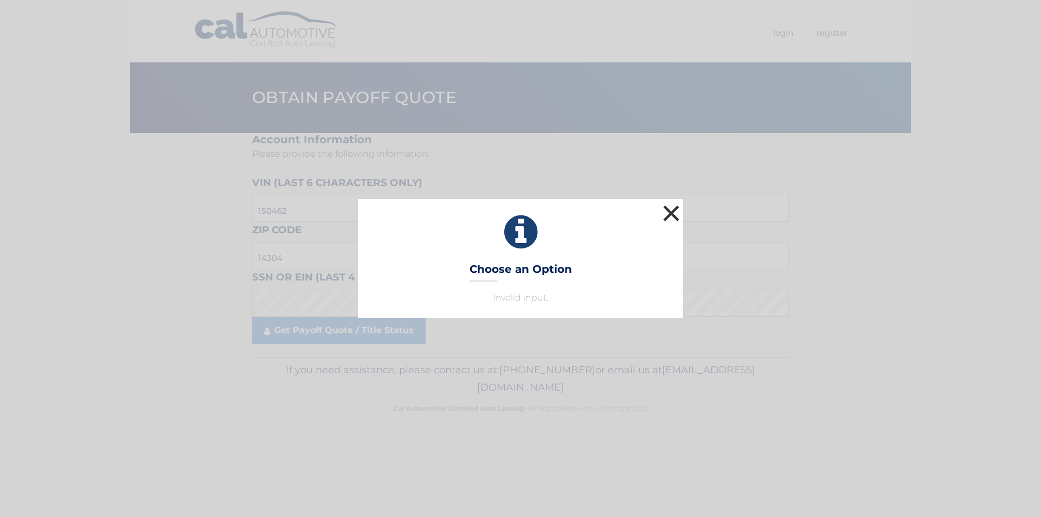
click at [670, 217] on button "×" at bounding box center [672, 213] width 22 height 22
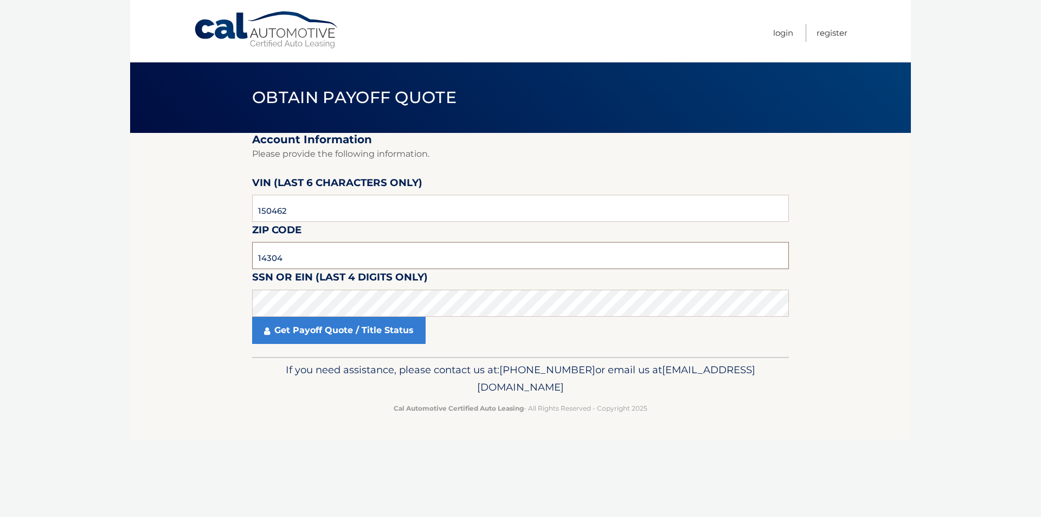
click at [362, 255] on input "14304" at bounding box center [520, 255] width 537 height 27
type input "1"
